Goal: Transaction & Acquisition: Book appointment/travel/reservation

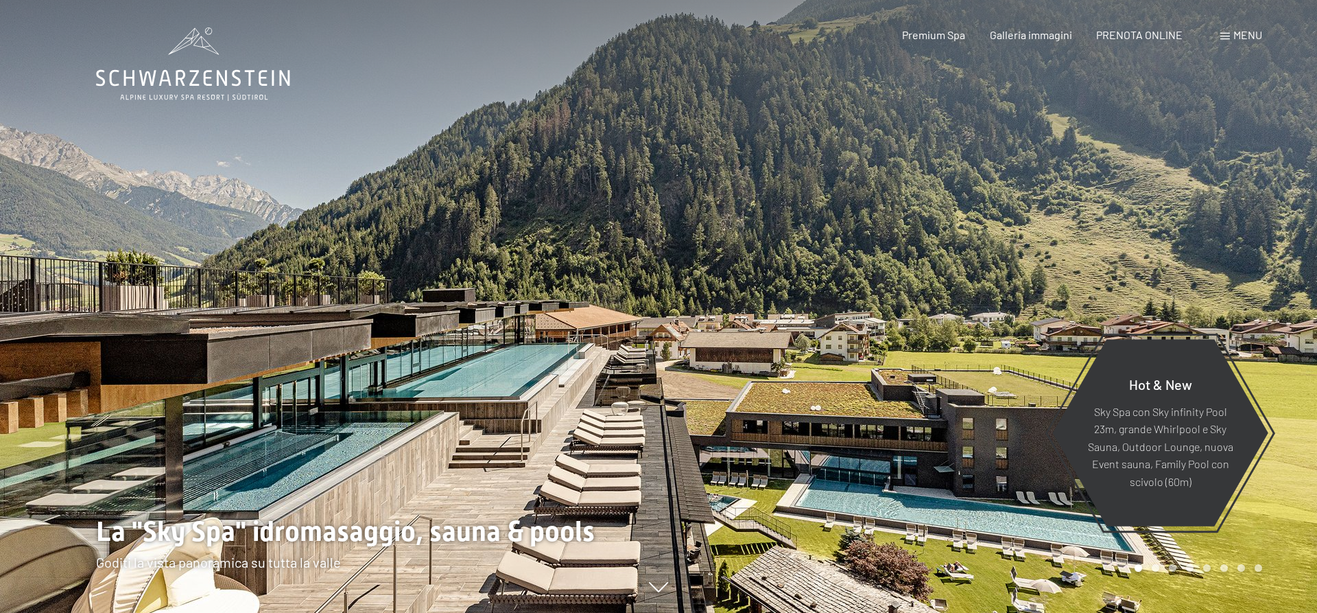
click at [1148, 43] on div "Prenotazione Richiesta Premium Spa Galleria immagini PRENOTA ONLINE Menu DE IT …" at bounding box center [1058, 34] width 408 height 15
click at [1151, 32] on span "PRENOTA ONLINE" at bounding box center [1139, 32] width 86 height 13
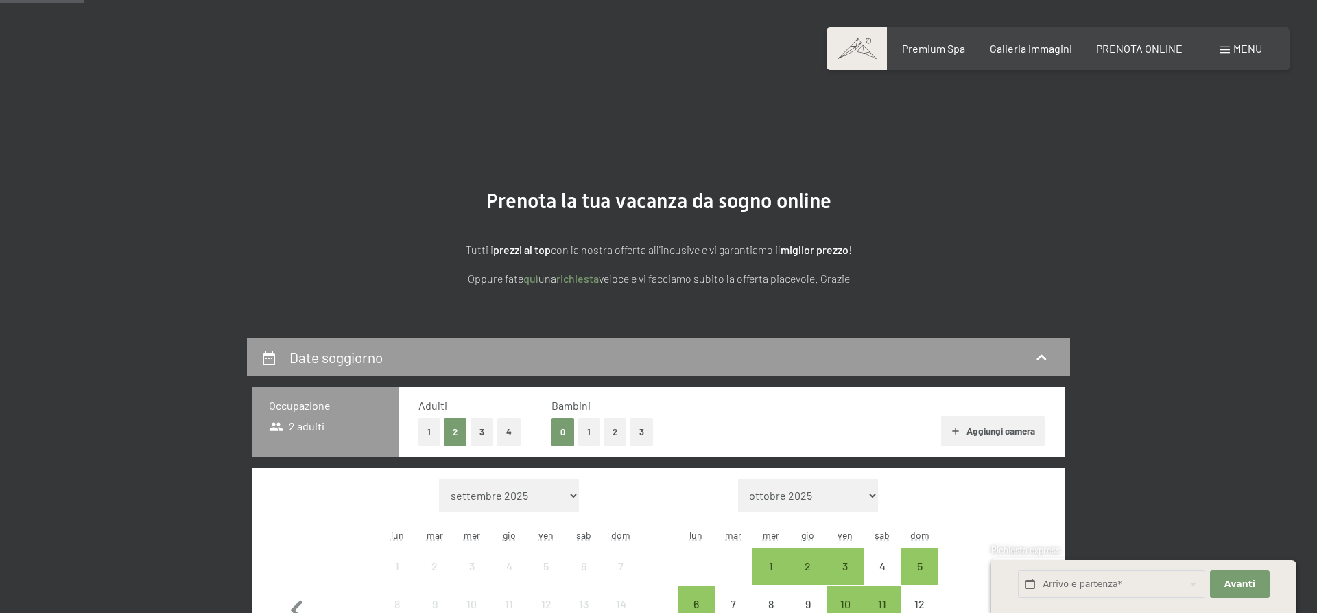
scroll to position [280, 0]
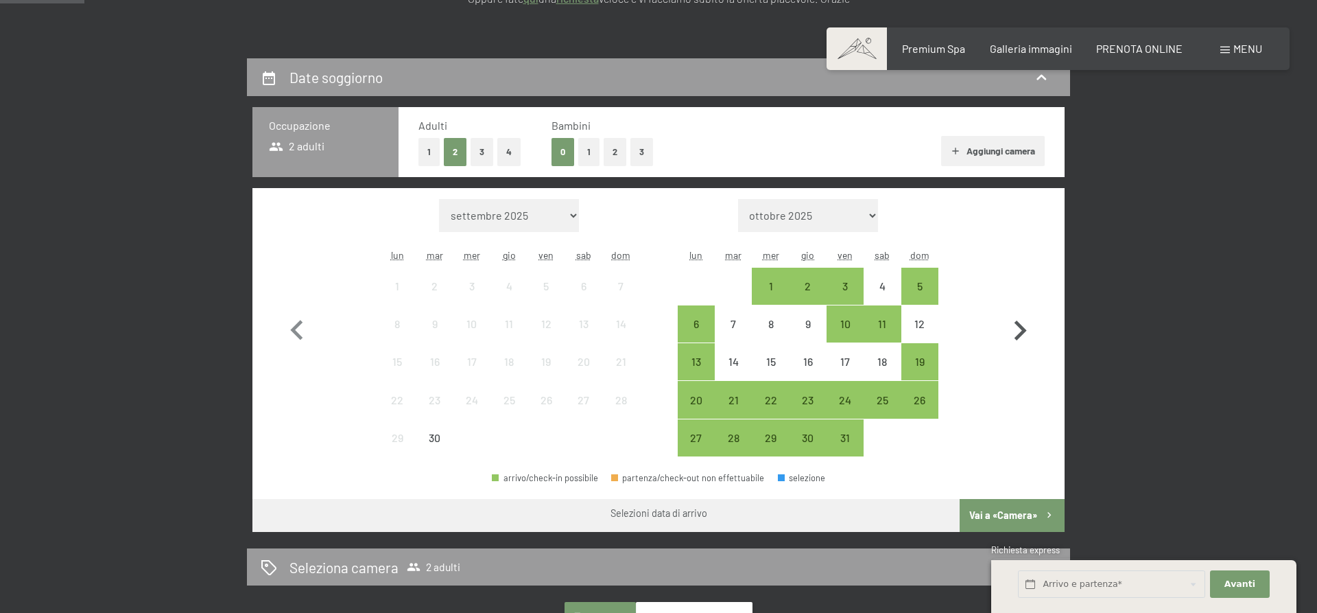
click at [1020, 329] on icon "button" at bounding box center [1020, 331] width 40 height 40
select select "2025-10-01"
select select "2025-11-01"
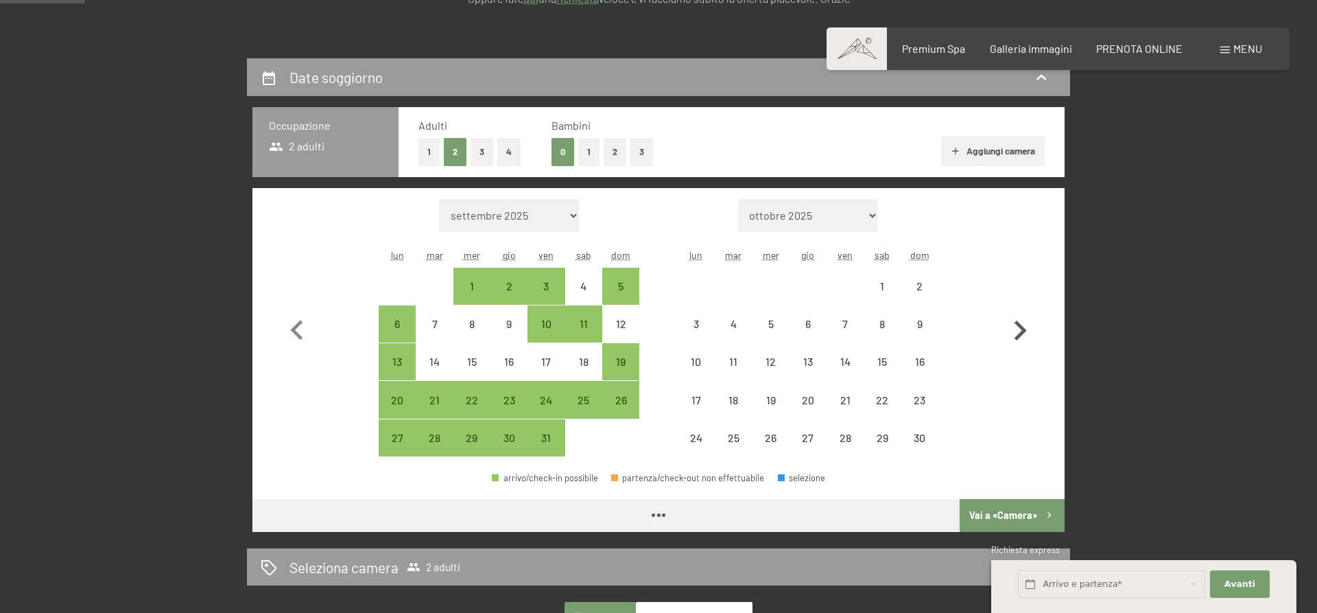
click at [1020, 329] on icon "button" at bounding box center [1020, 331] width 40 height 40
select select "2025-11-01"
select select "2025-12-01"
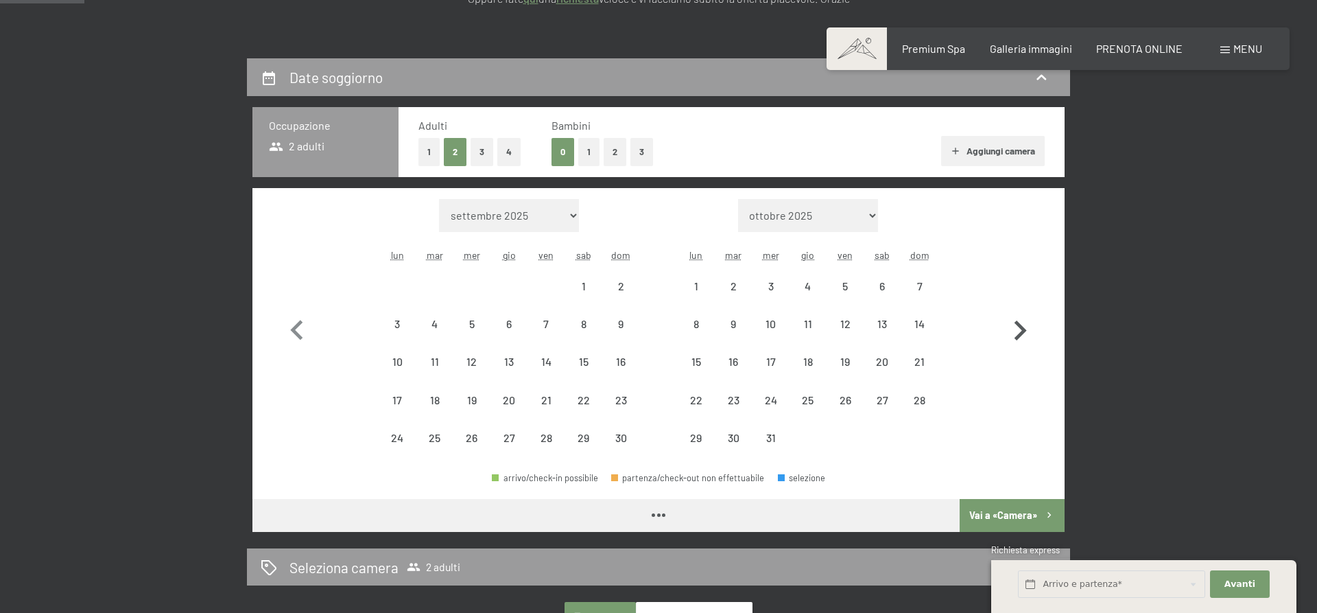
select select "2025-11-01"
select select "2025-12-01"
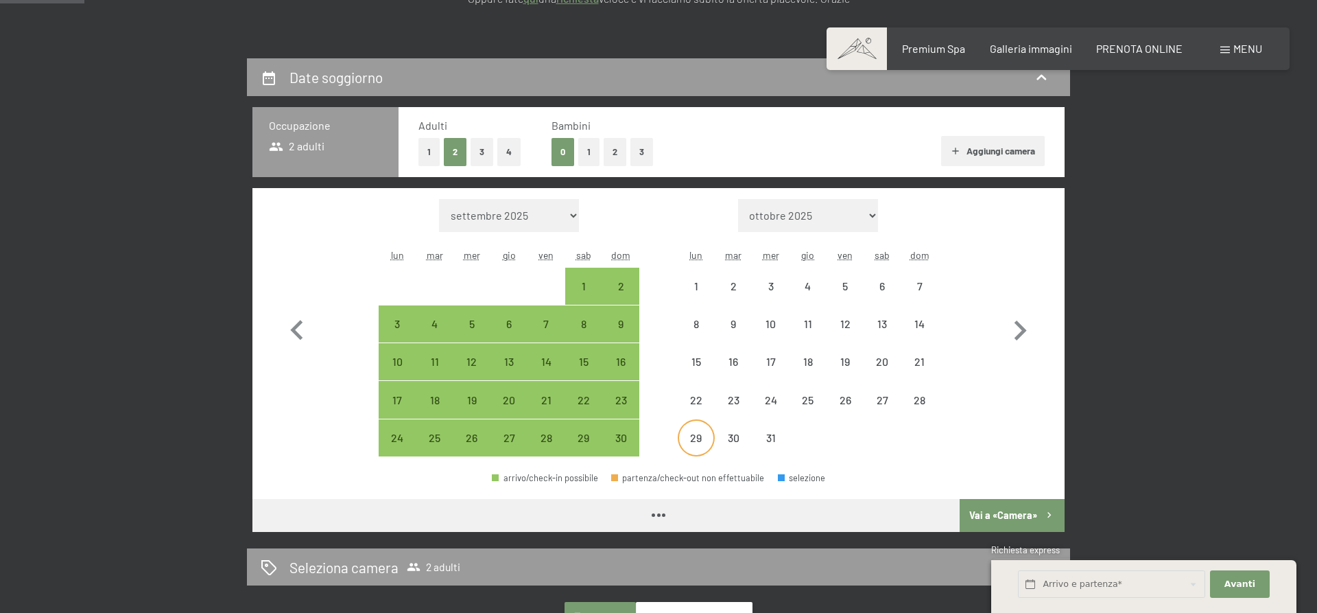
select select "2025-11-01"
select select "2025-12-01"
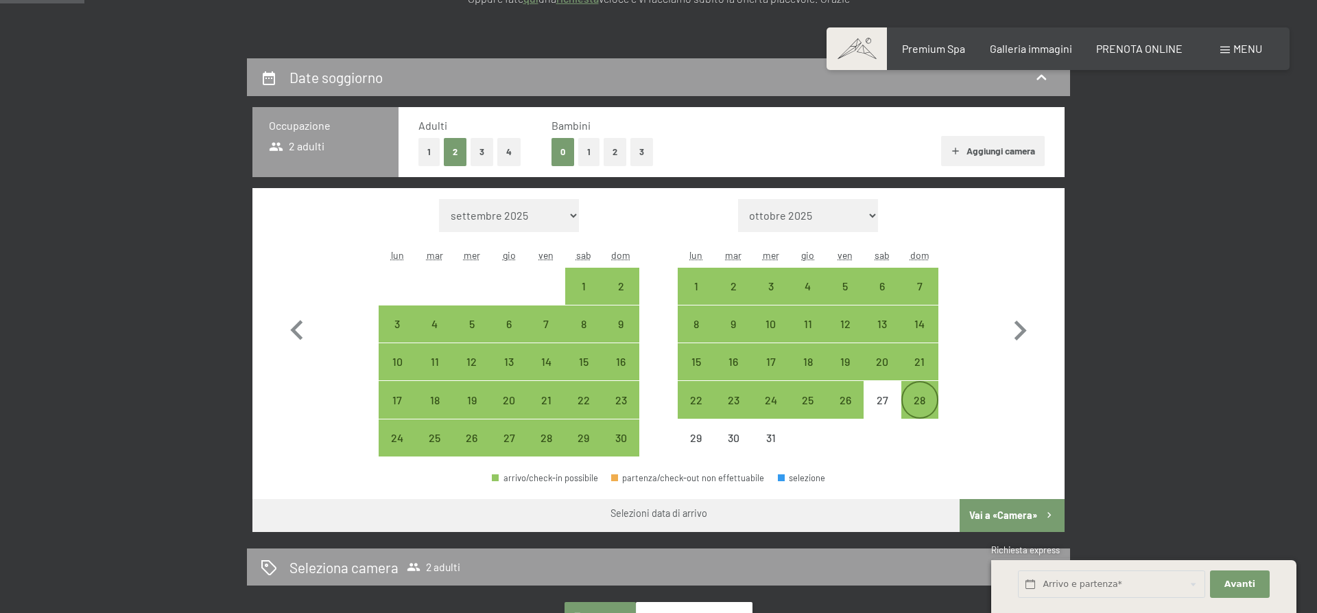
click at [920, 396] on div "28" at bounding box center [920, 411] width 34 height 34
select select "2025-11-01"
select select "2025-12-01"
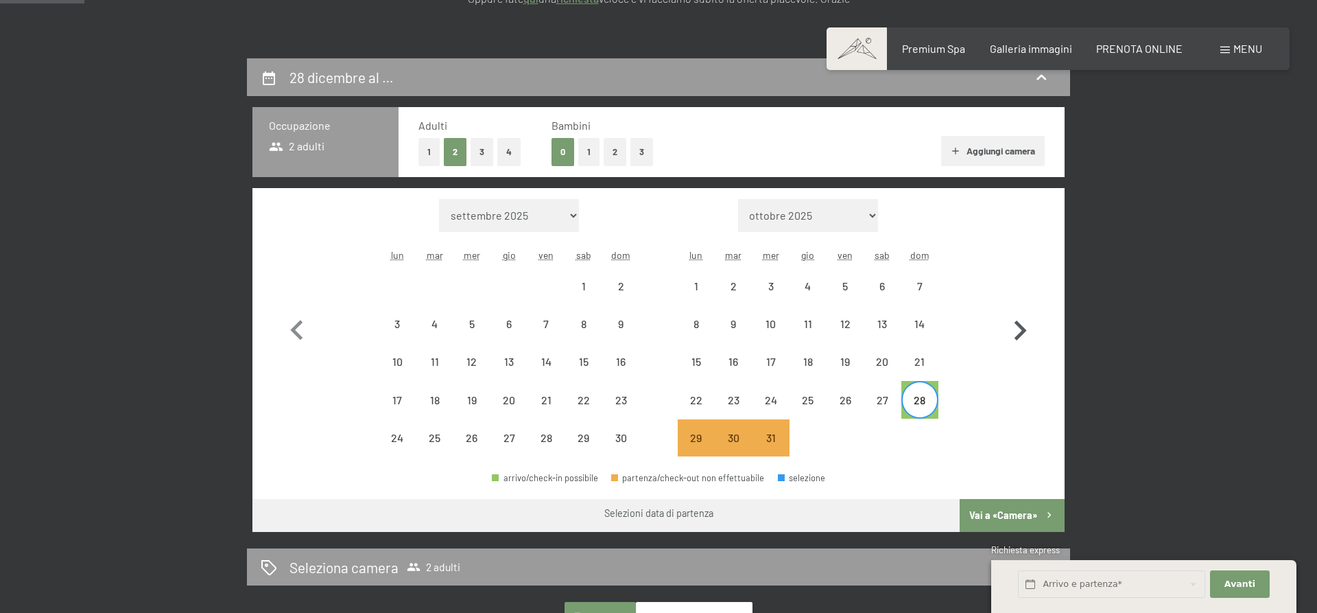
click at [1023, 333] on icon "button" at bounding box center [1021, 330] width 12 height 20
select select "2025-12-01"
select select "2026-01-01"
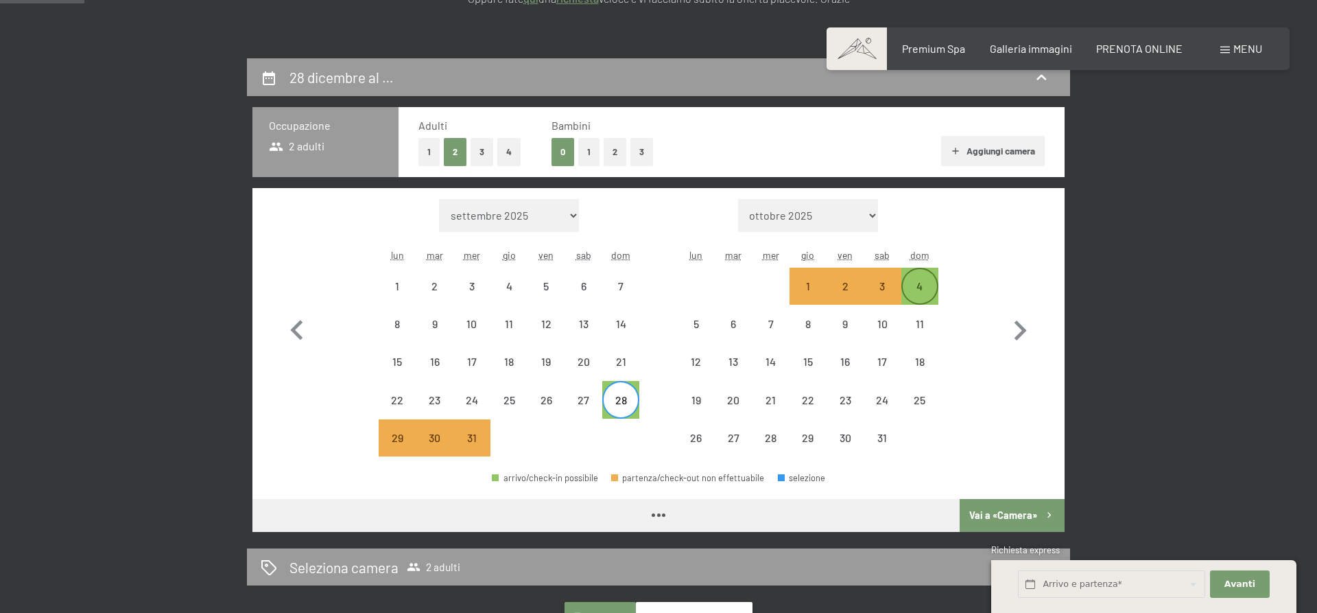
click at [926, 290] on div "4" at bounding box center [920, 298] width 34 height 34
select select "2025-12-01"
select select "2026-01-01"
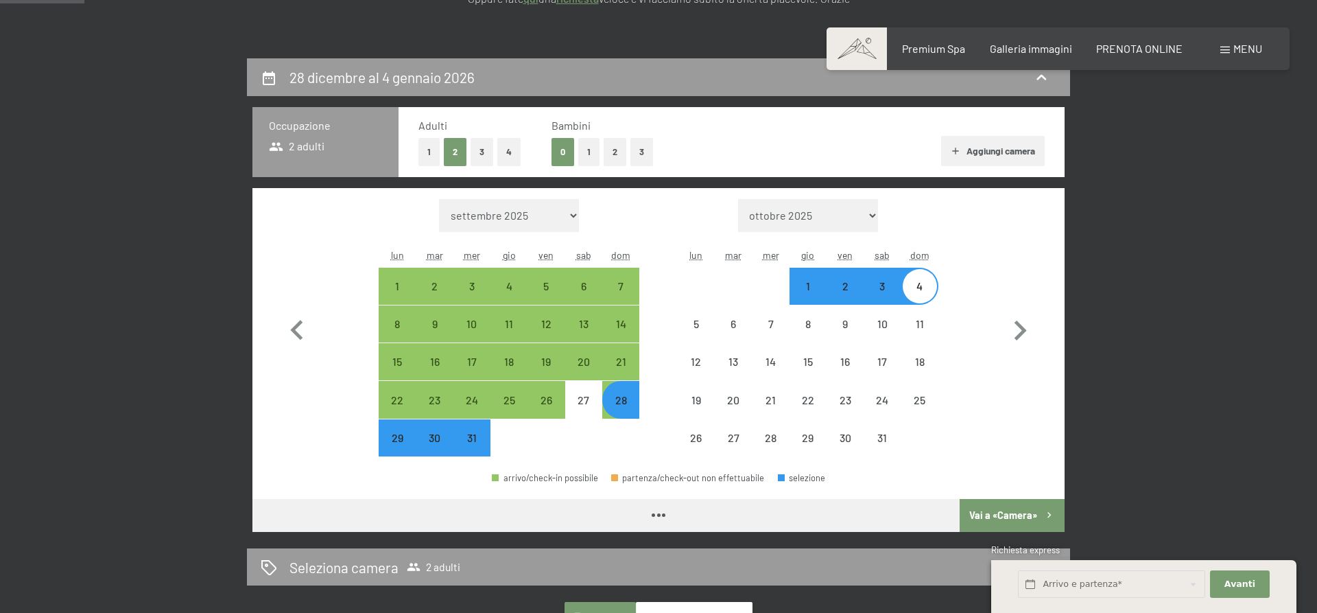
select select "2025-12-01"
select select "2026-01-01"
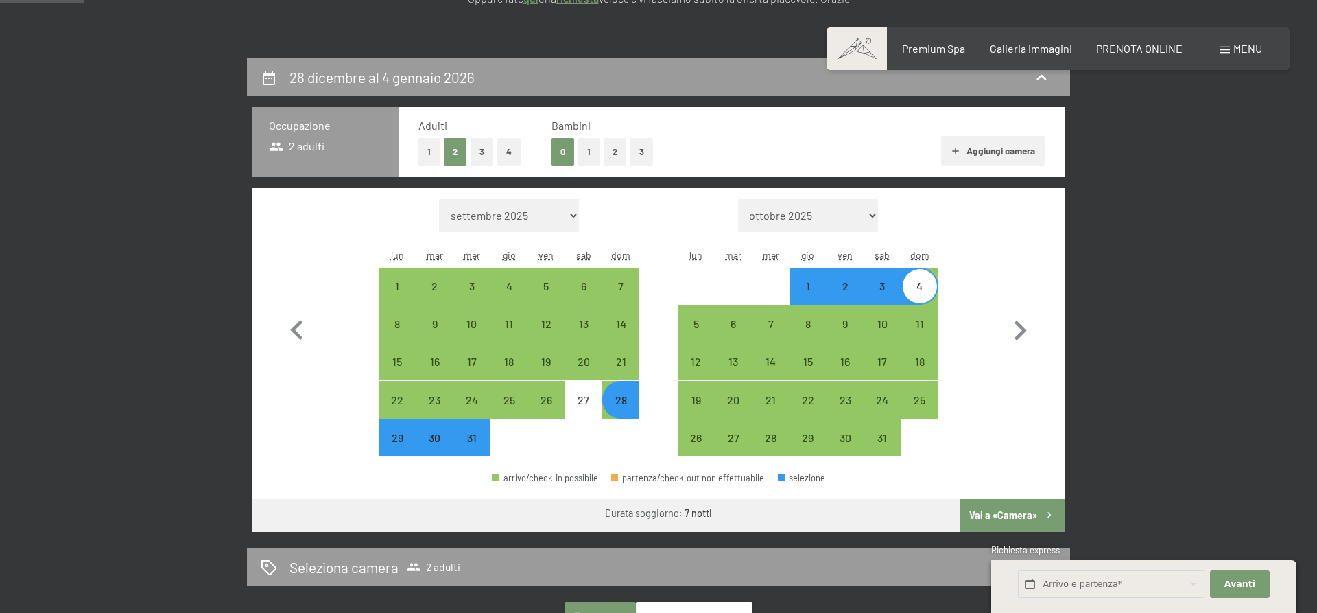
click at [587, 146] on button "1" at bounding box center [588, 152] width 21 height 28
select select "2025-12-01"
select select "2026-01-01"
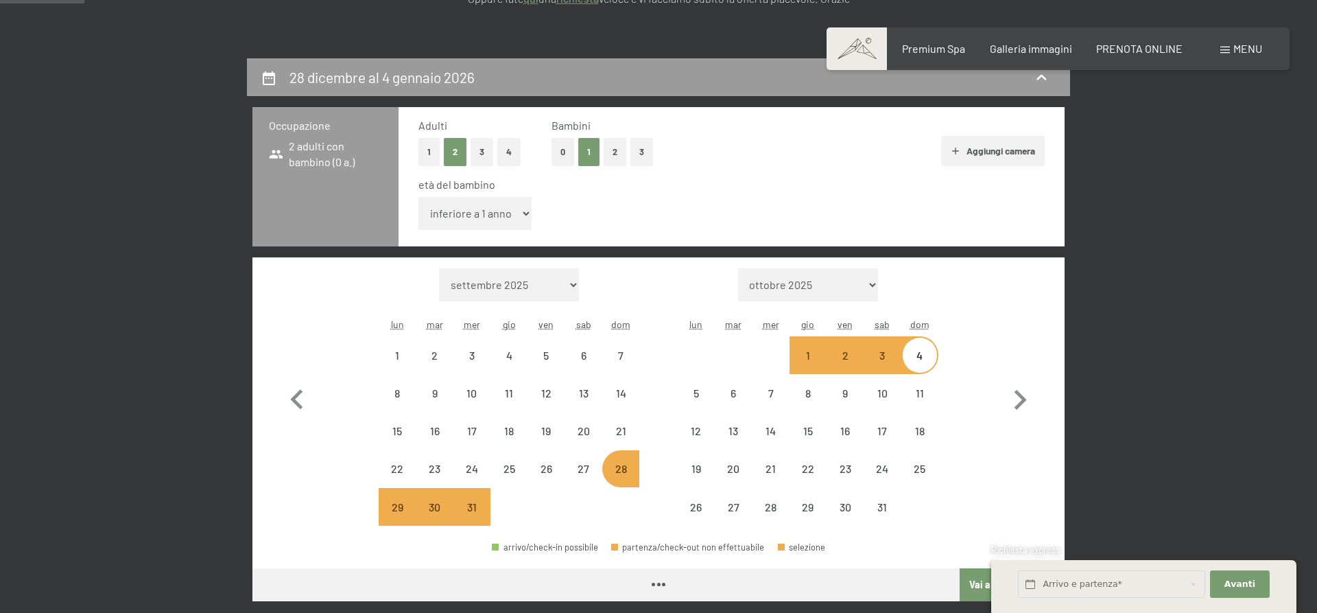
select select "2025-12-01"
select select "2026-01-01"
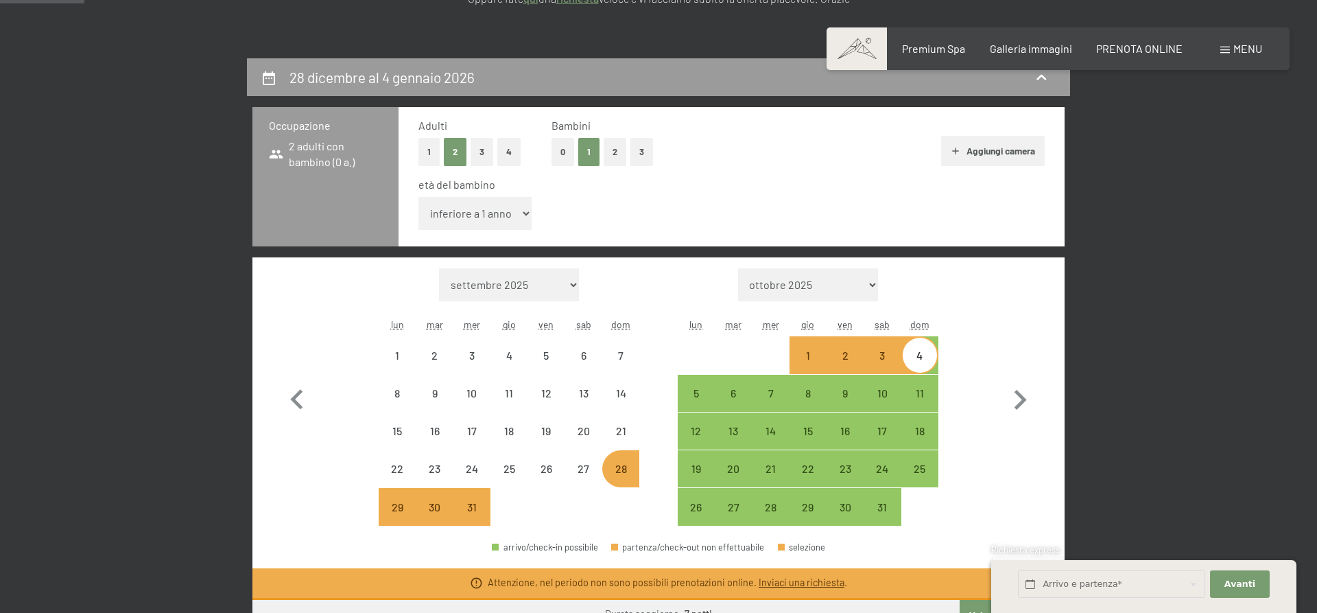
select select "2025-12-01"
select select "2026-01-01"
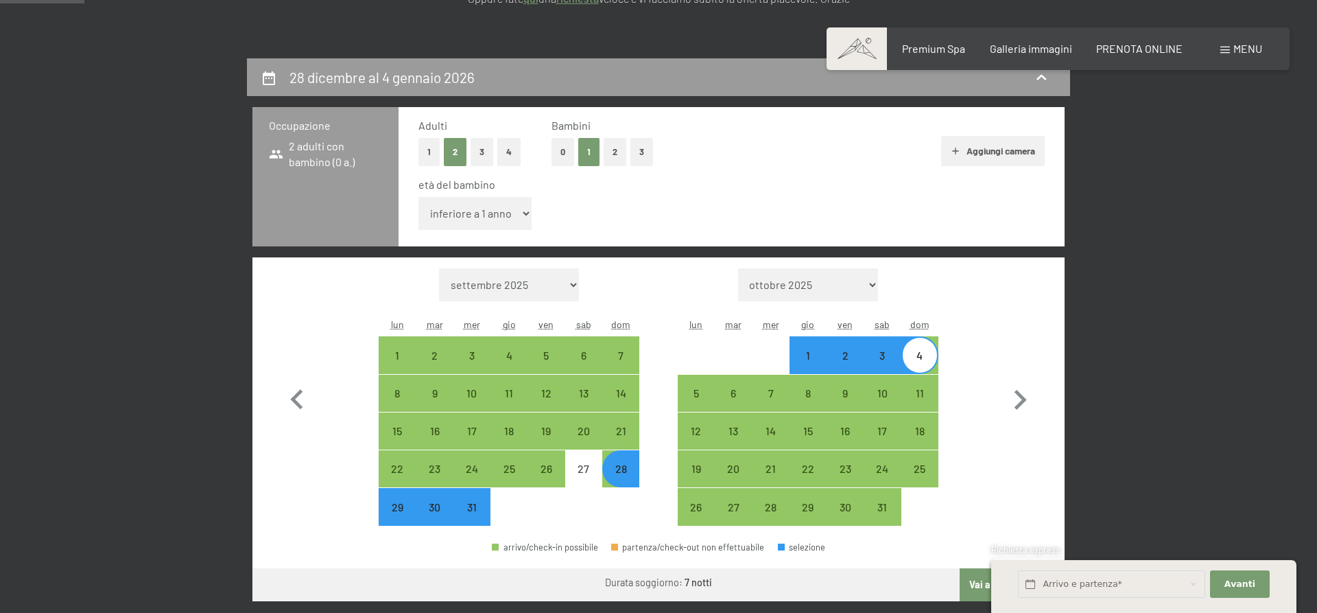
select select "4"
click option "4 anni" at bounding box center [0, 0] width 0 height 0
select select "2025-12-01"
select select "2026-01-01"
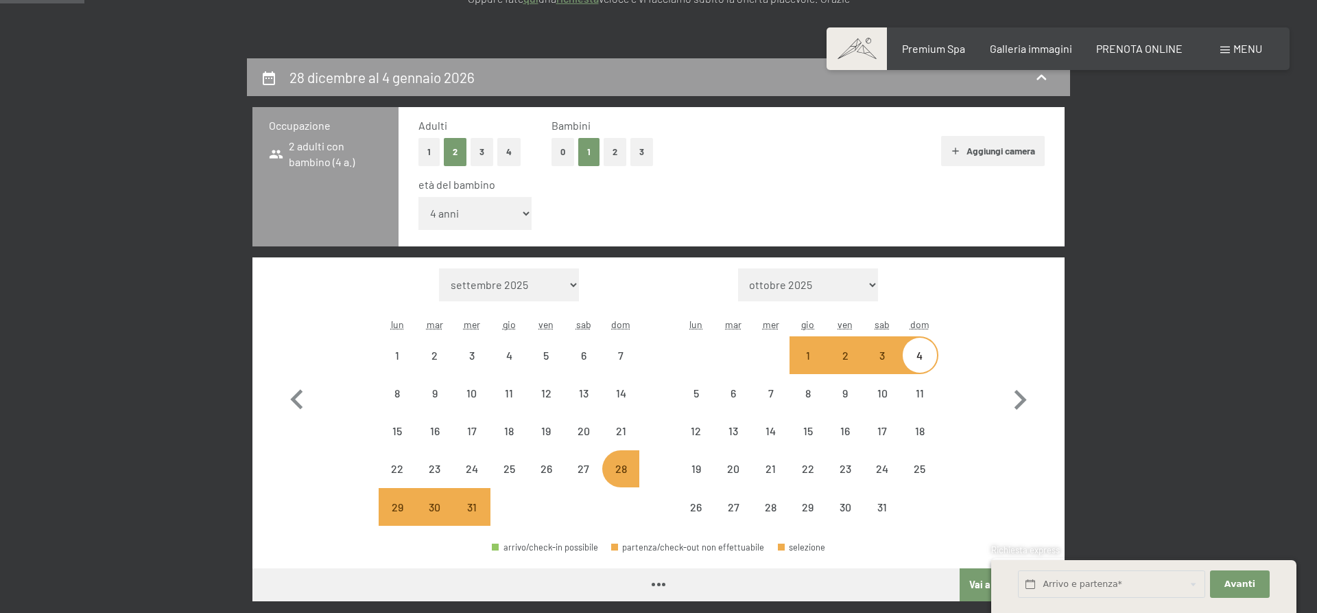
select select "2025-12-01"
select select "2026-01-01"
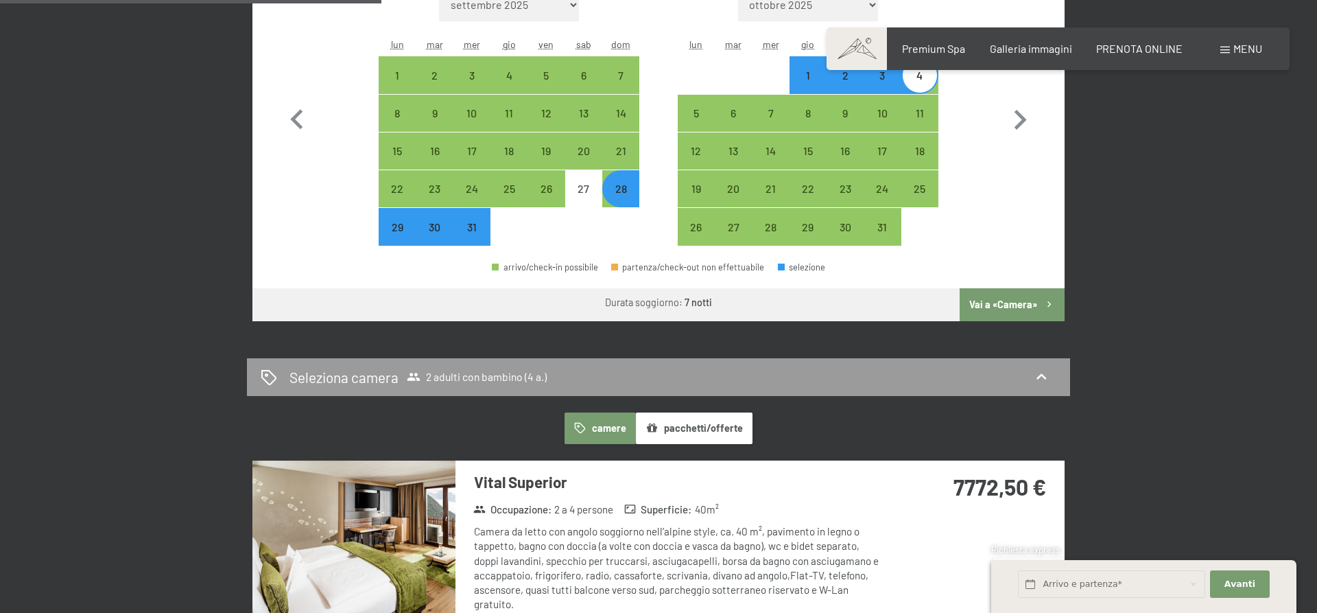
click at [1008, 303] on button "Vai a «Camera»" at bounding box center [1012, 304] width 105 height 33
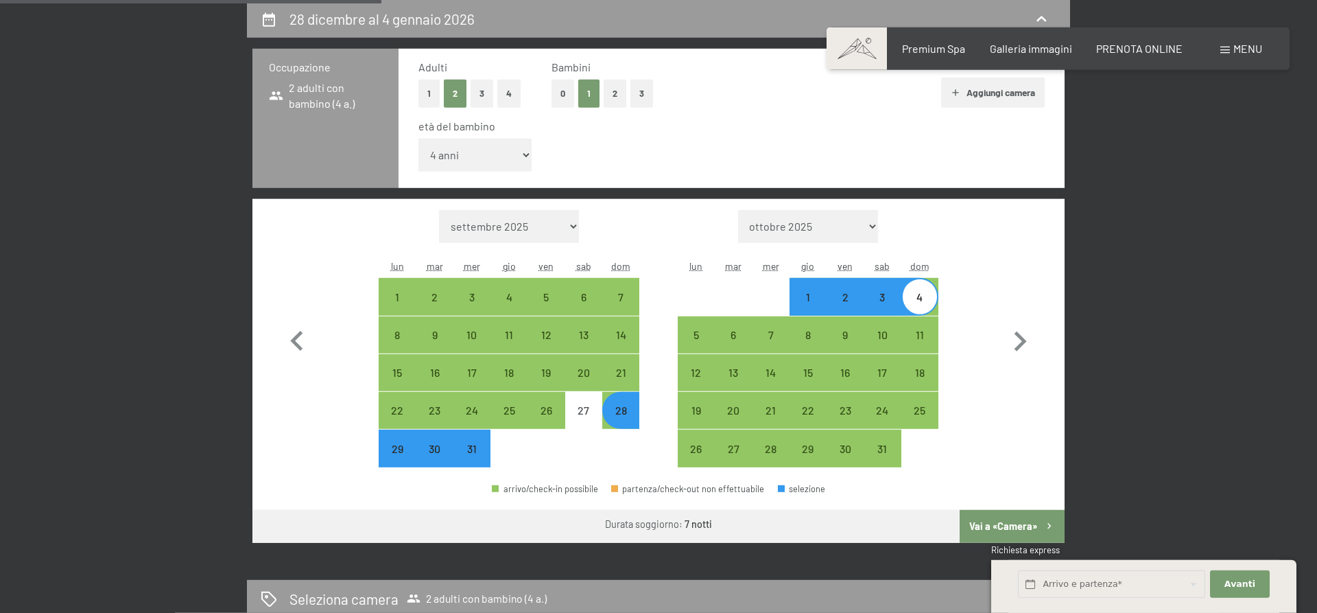
select select "2025-12-01"
select select "2026-01-01"
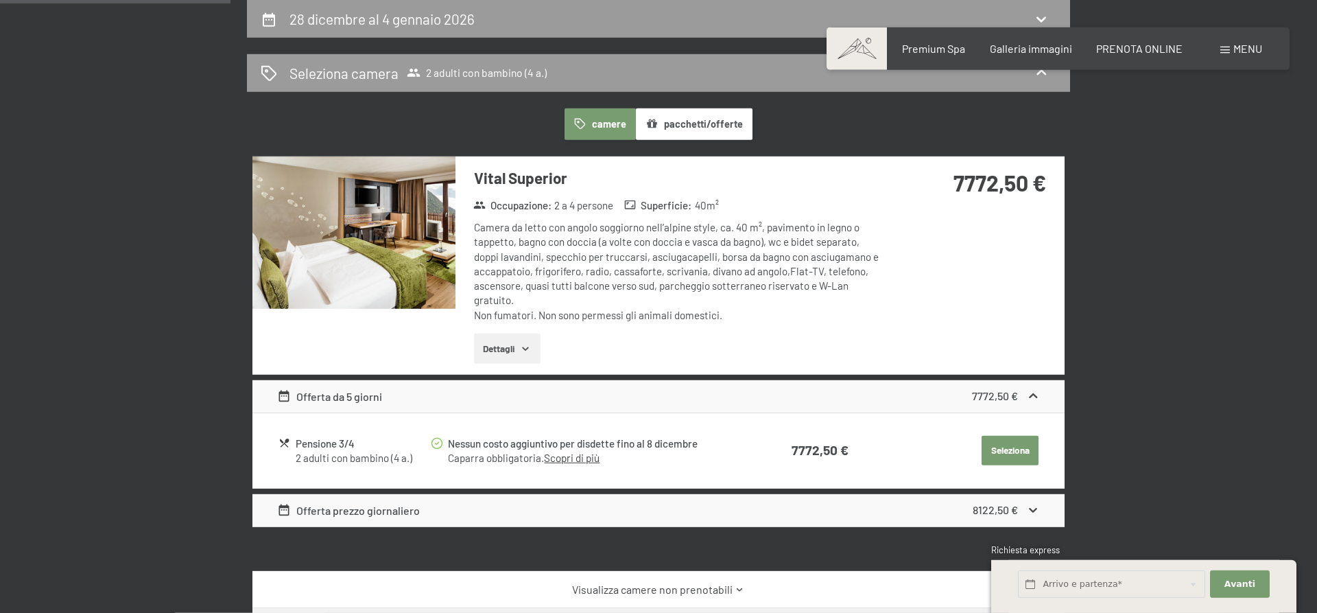
click at [422, 235] on img at bounding box center [353, 232] width 203 height 152
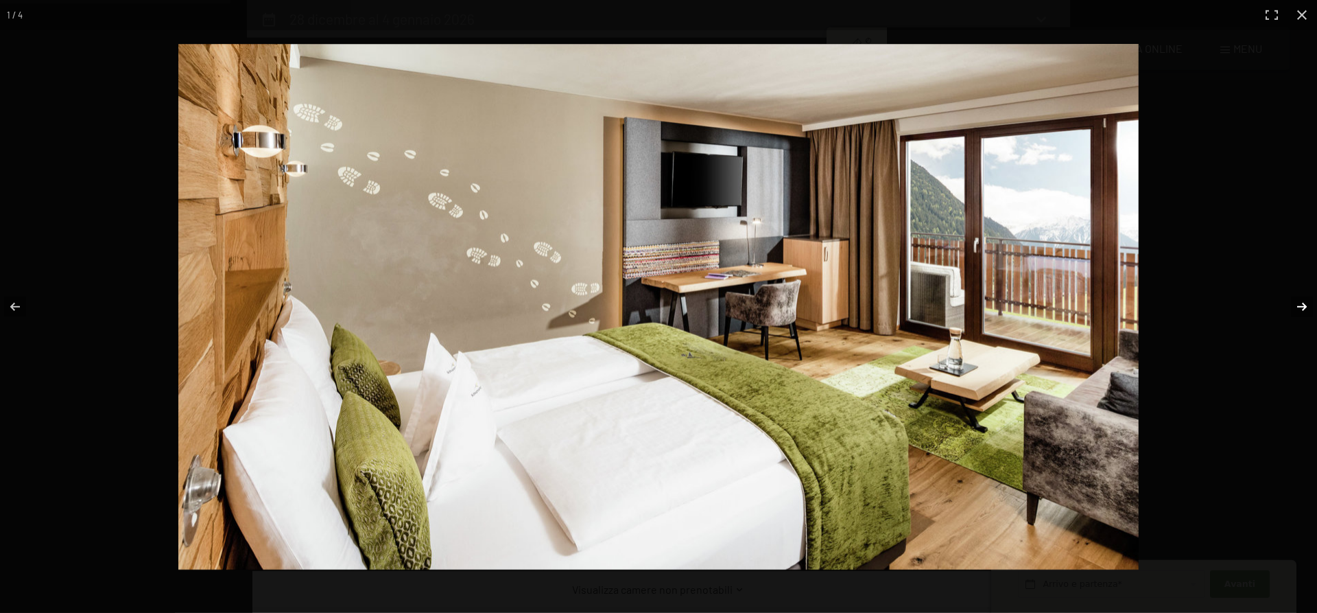
click at [1298, 303] on button "button" at bounding box center [1293, 306] width 48 height 69
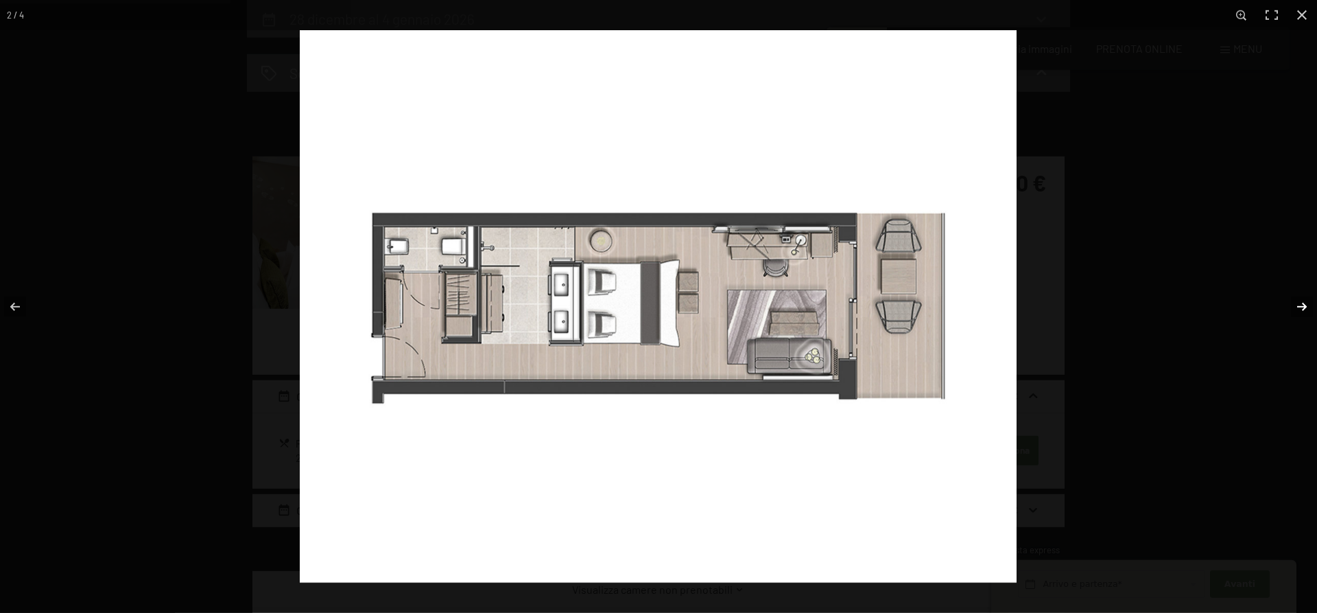
click at [1298, 303] on button "button" at bounding box center [1293, 306] width 48 height 69
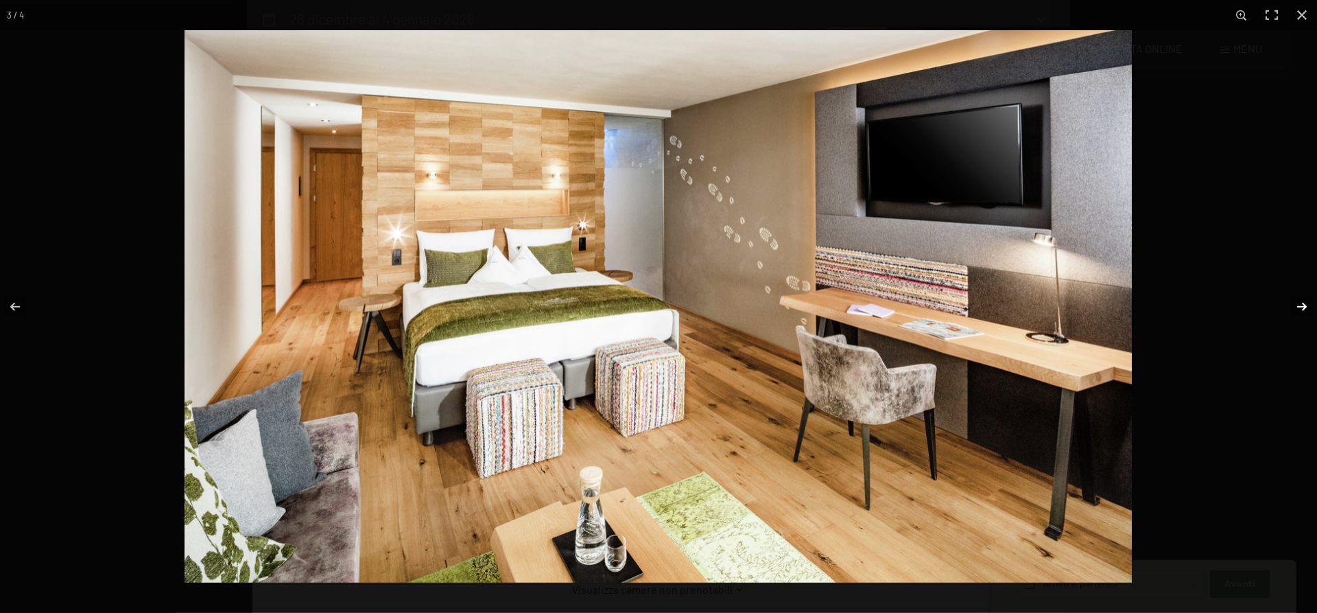
click at [1298, 303] on button "button" at bounding box center [1293, 306] width 48 height 69
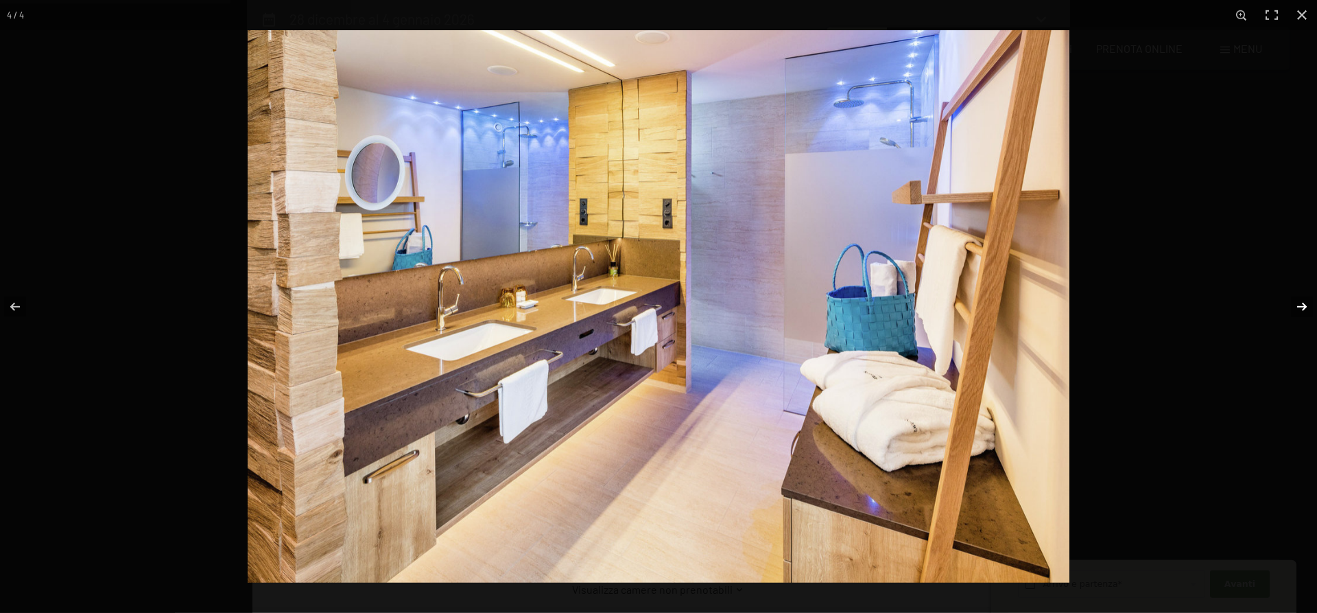
click at [1298, 303] on button "button" at bounding box center [1293, 306] width 48 height 69
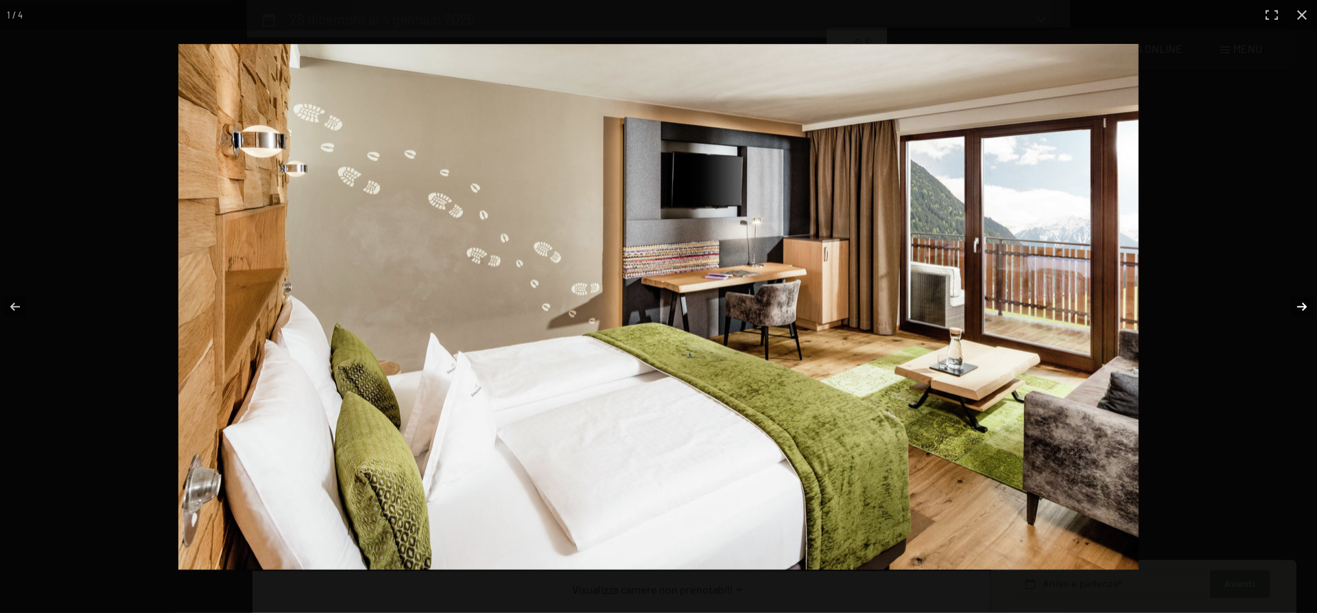
click at [1298, 303] on button "button" at bounding box center [1293, 306] width 48 height 69
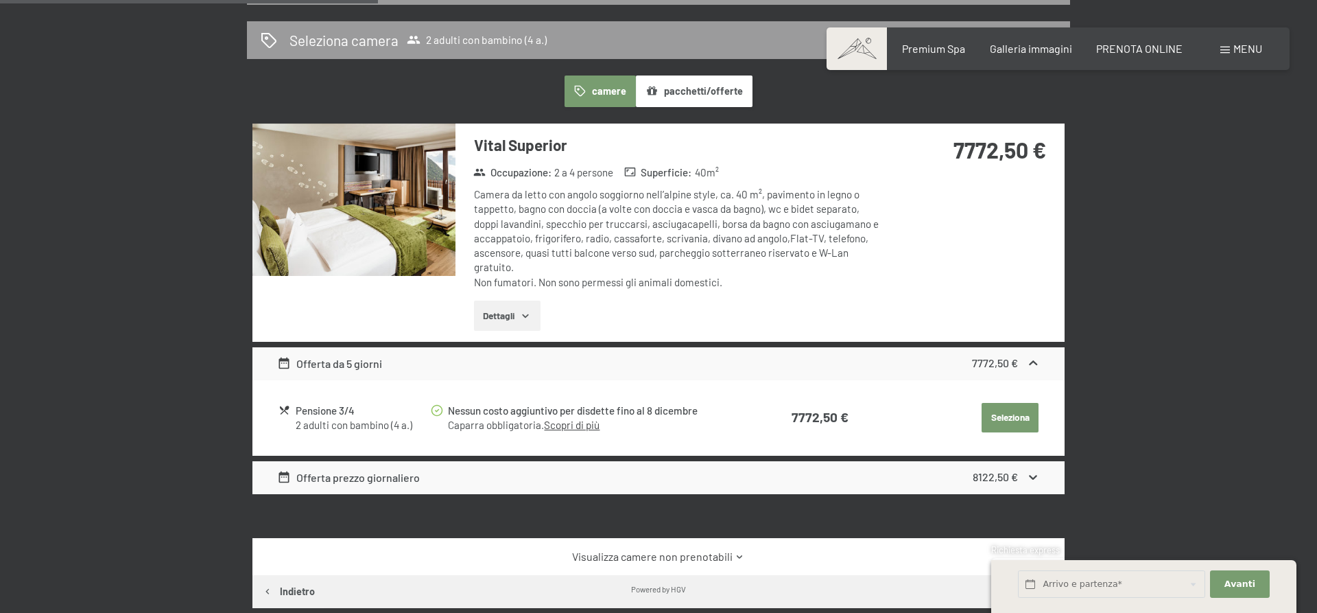
scroll to position [0, 0]
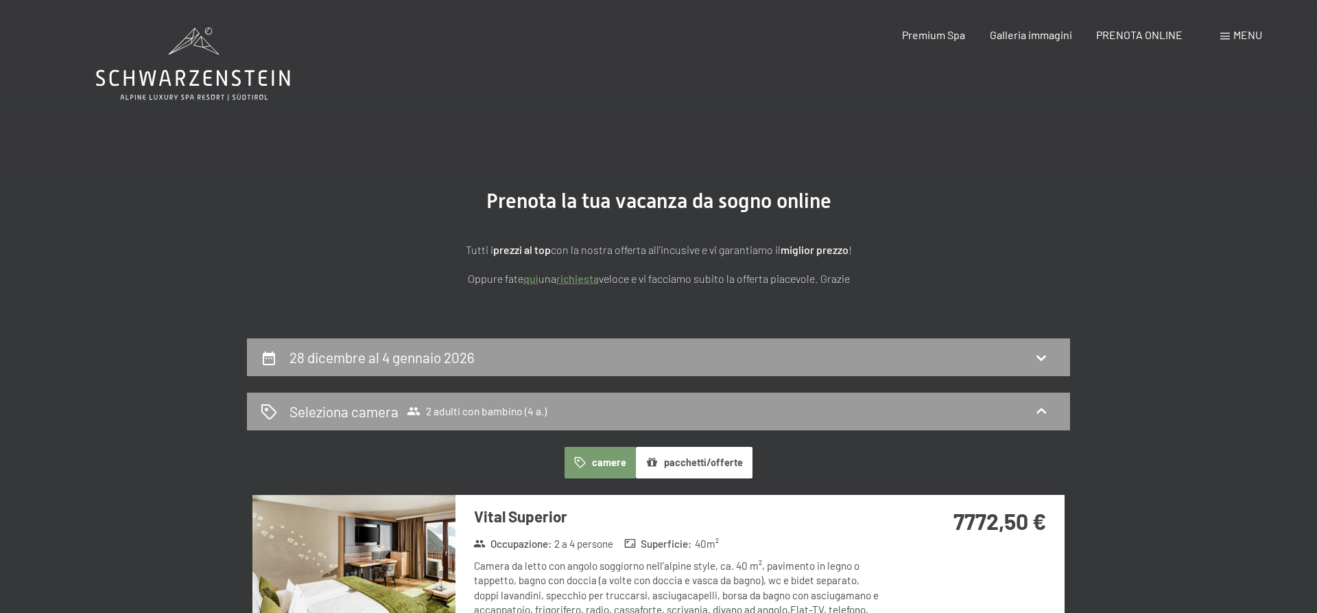
click at [234, 82] on icon at bounding box center [193, 63] width 194 height 73
